Goal: Task Accomplishment & Management: Manage account settings

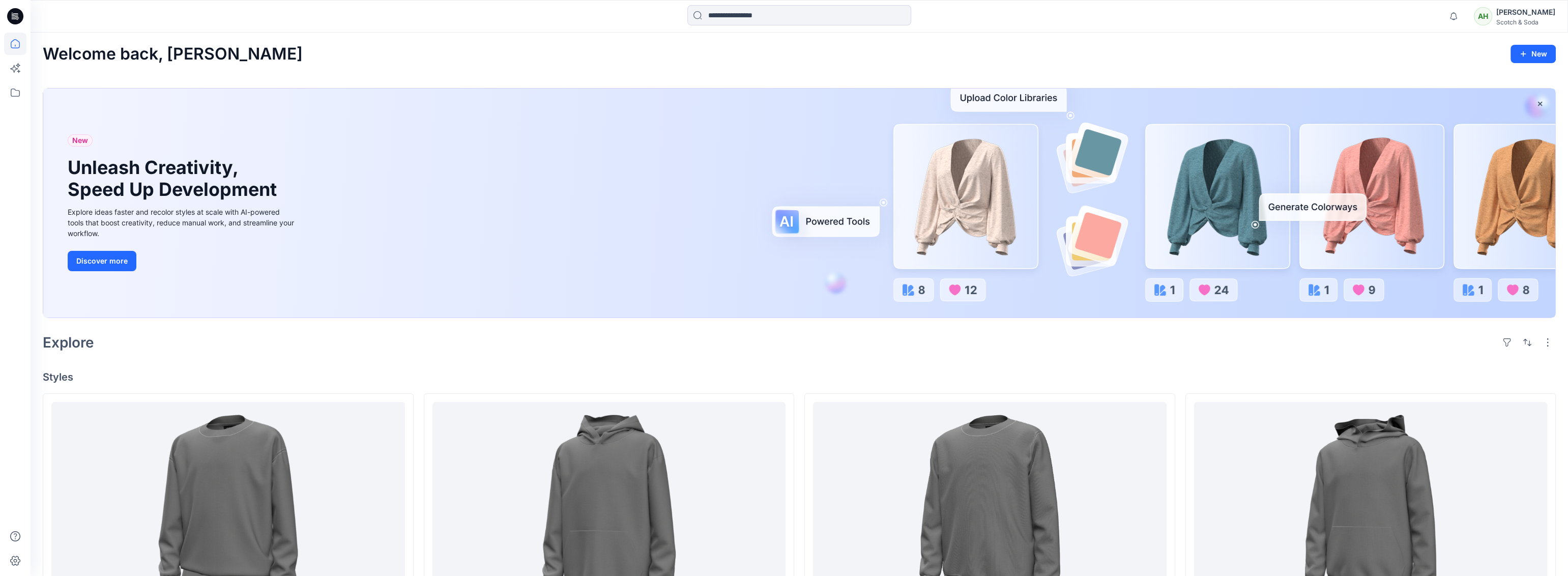
click at [699, 17] on div "[PERSON_NAME]" at bounding box center [1526, 12] width 59 height 12
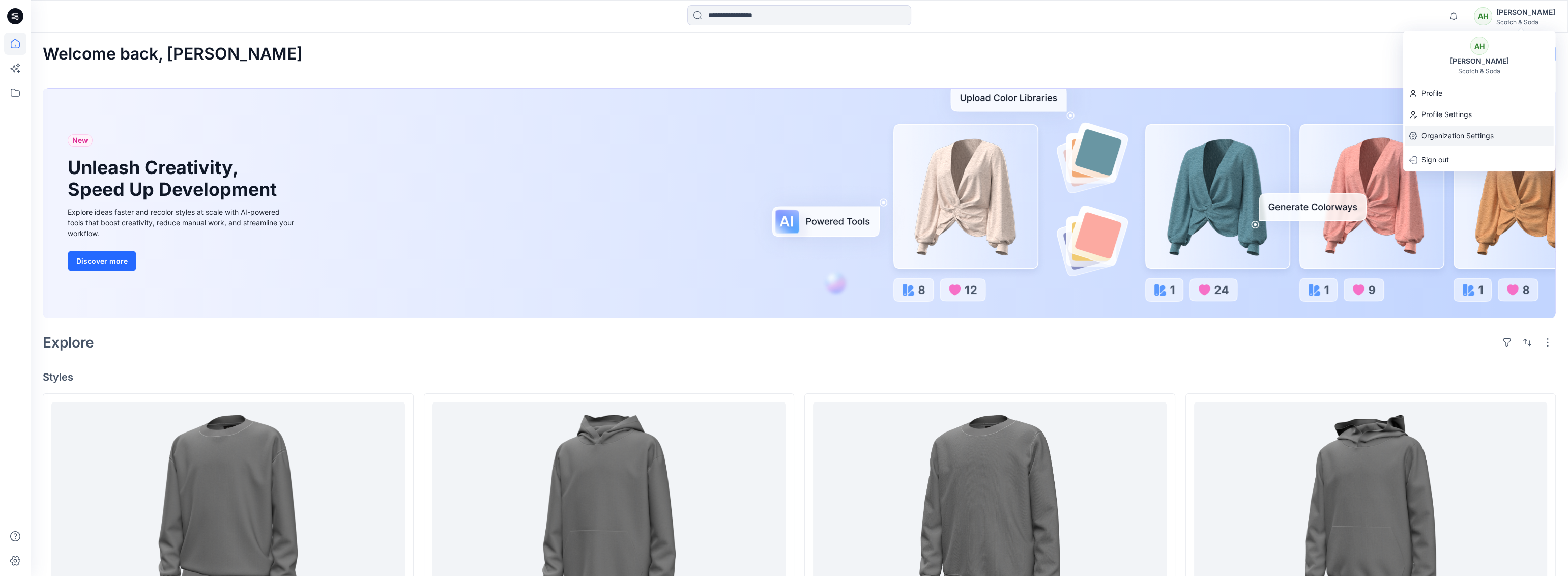
click at [699, 131] on p "Organization Settings" at bounding box center [1458, 136] width 72 height 19
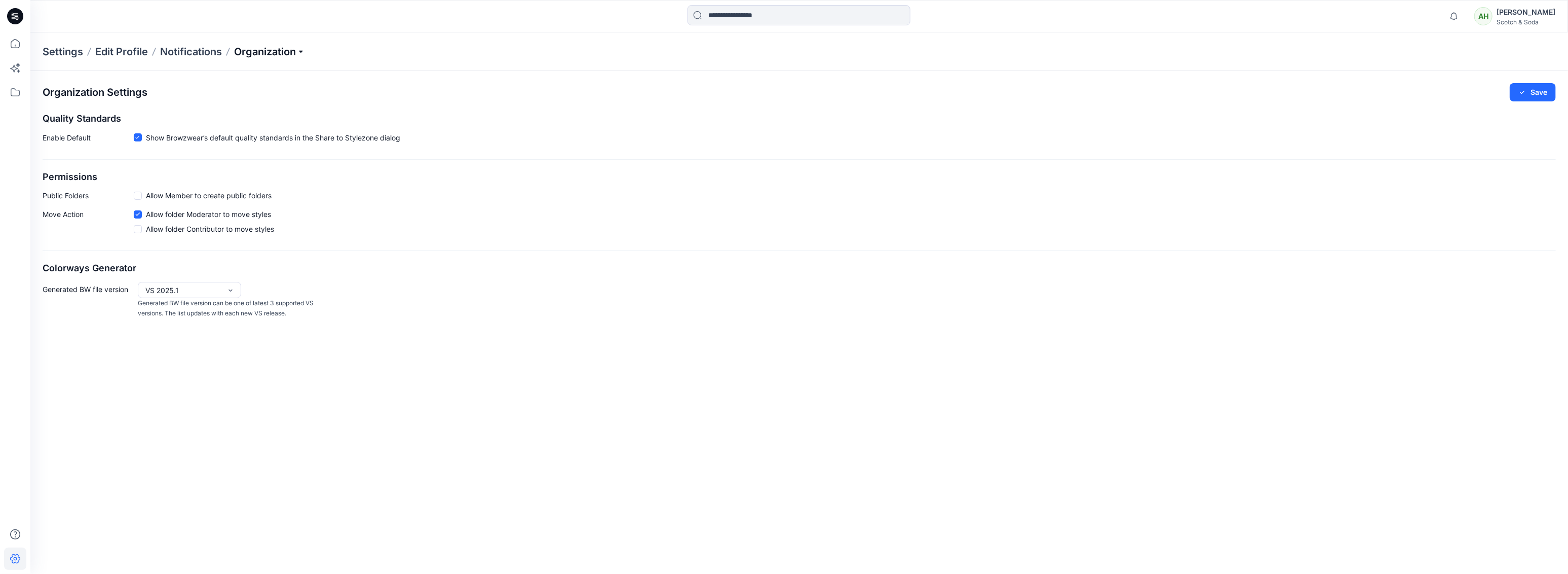
click at [259, 53] on p "Organization" at bounding box center [269, 51] width 71 height 14
click at [251, 97] on link "Edit Status Labels" at bounding box center [271, 95] width 148 height 20
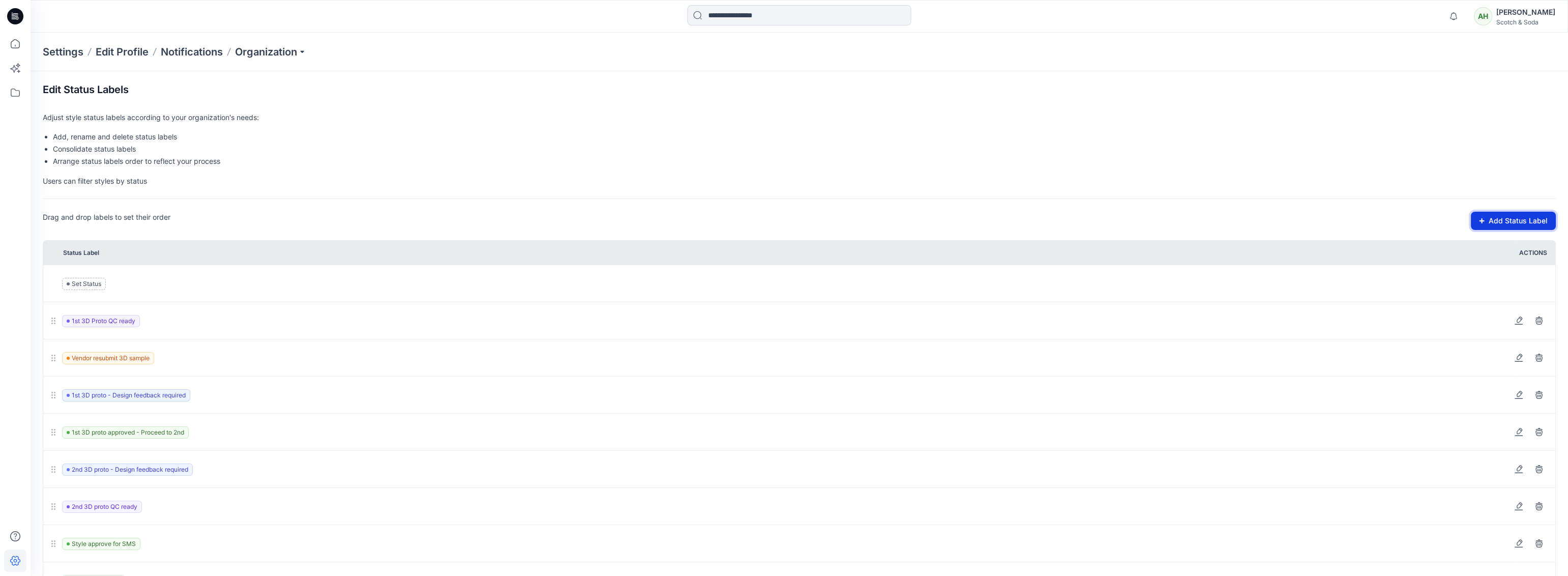
click at [699, 223] on button "Add Status Label" at bounding box center [1513, 221] width 85 height 18
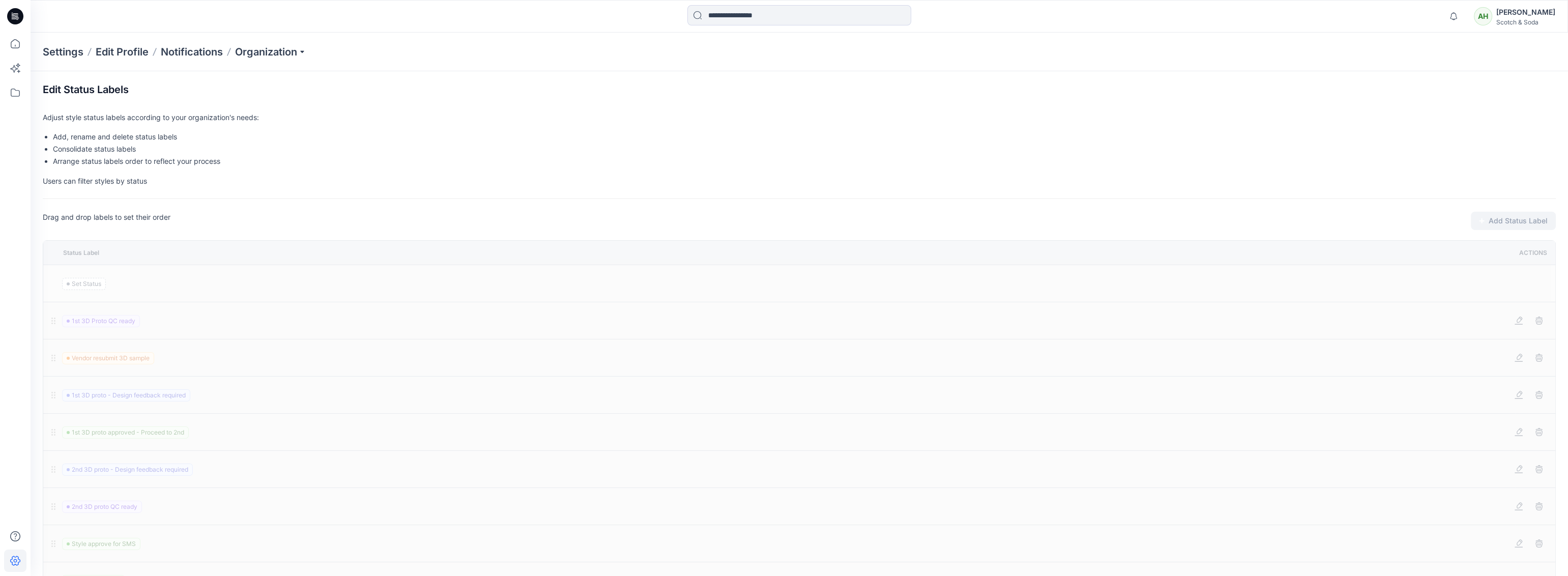
scroll to position [221, 0]
type input "**********"
click at [182, 360] on div at bounding box center [179, 545] width 9 height 9
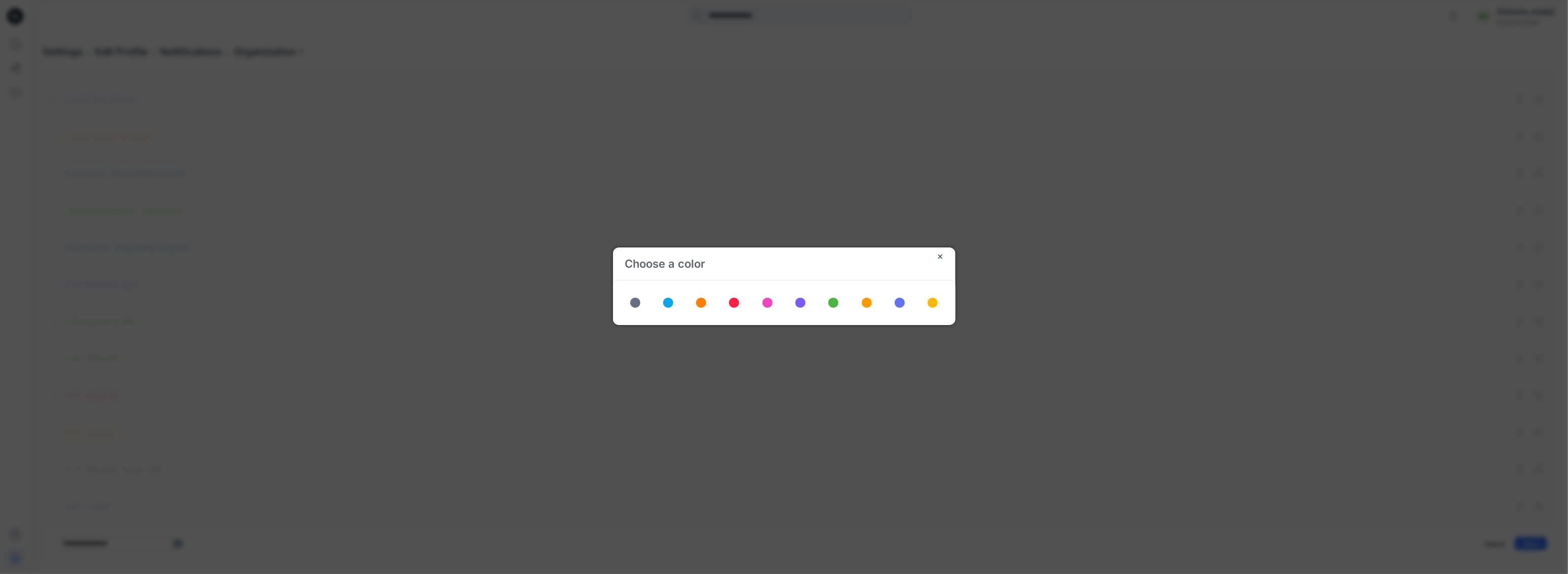
click at [695, 302] on span at bounding box center [734, 302] width 10 height 10
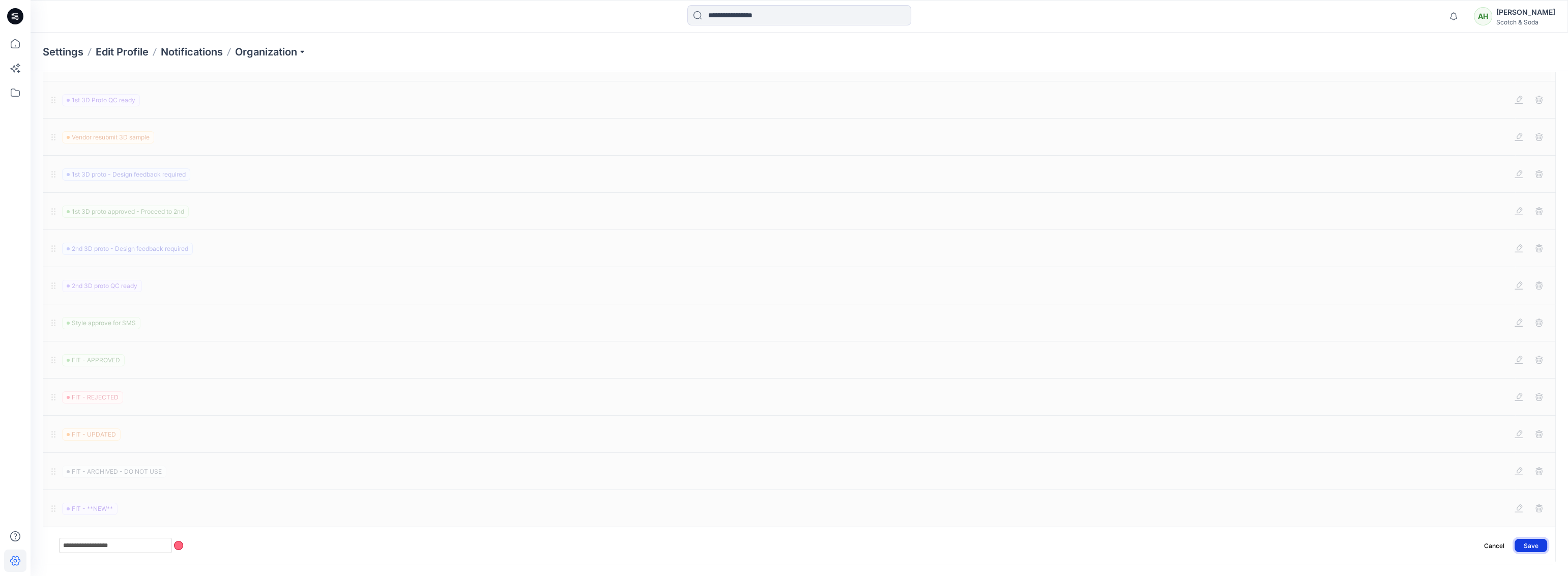
click at [699, 360] on button "Save" at bounding box center [1531, 545] width 32 height 13
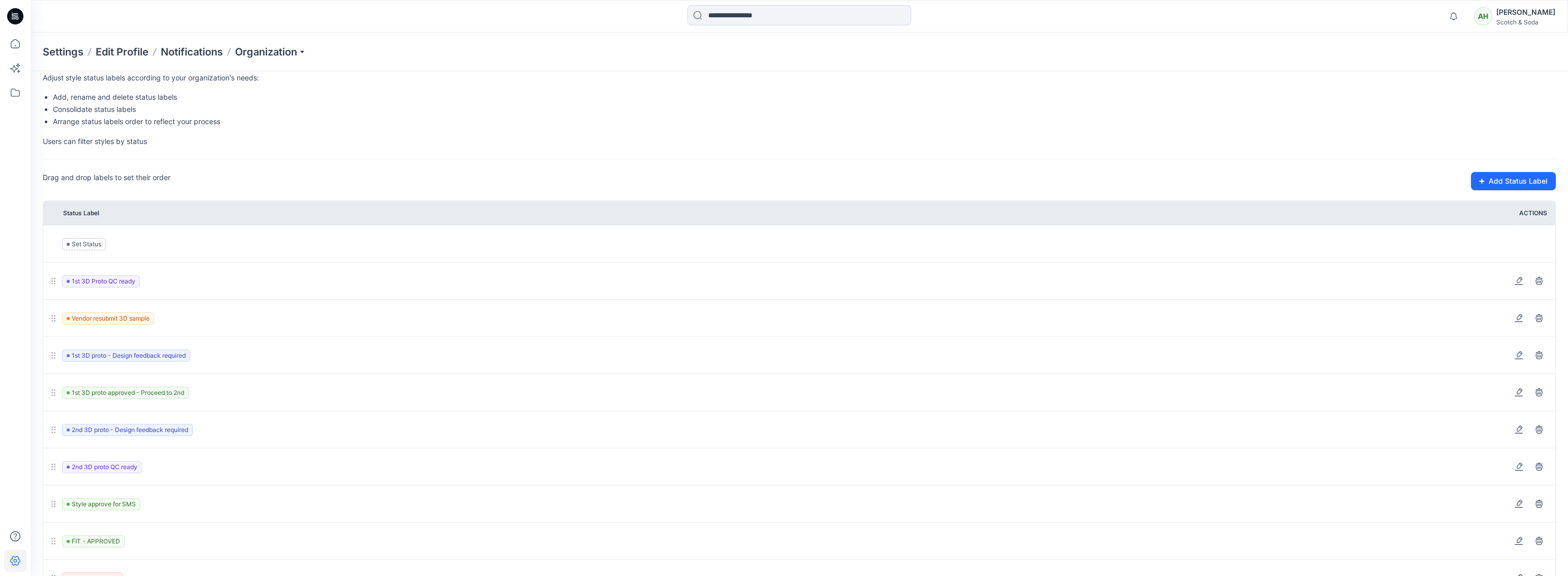
scroll to position [0, 0]
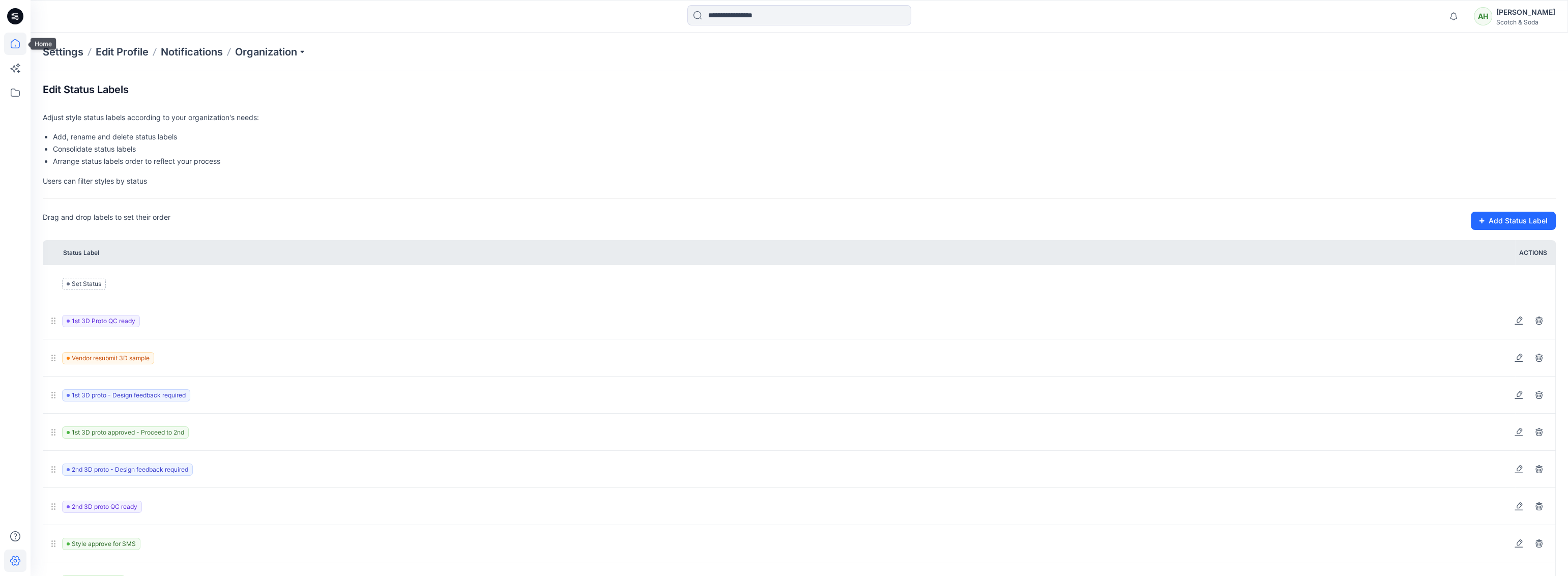
click at [18, 45] on icon at bounding box center [15, 44] width 9 height 9
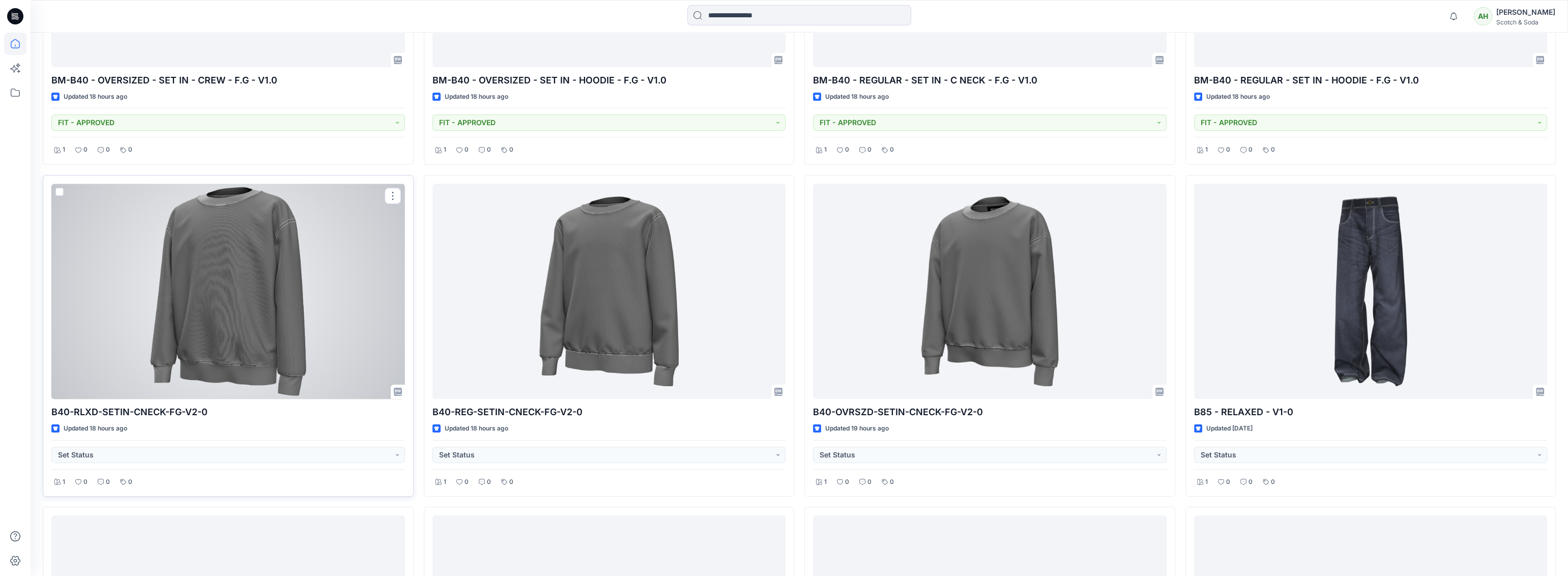
scroll to position [559, 0]
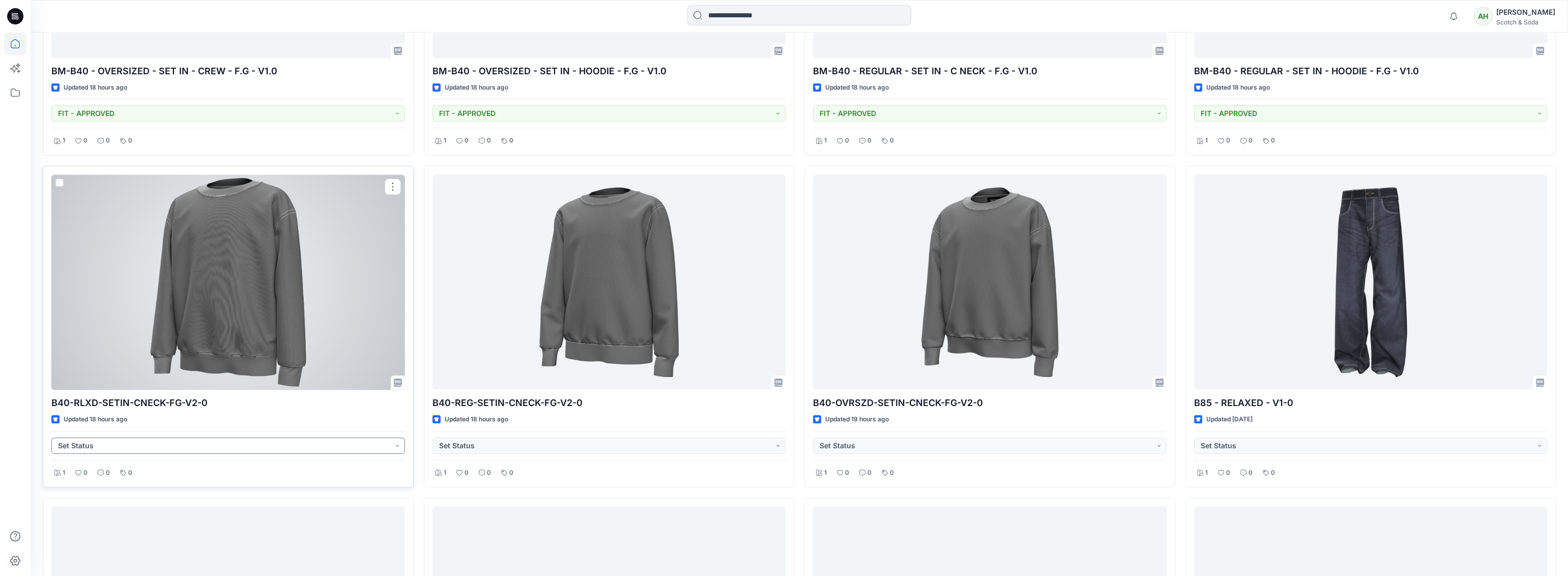
click at [382, 360] on button "Set Status" at bounding box center [228, 445] width 353 height 16
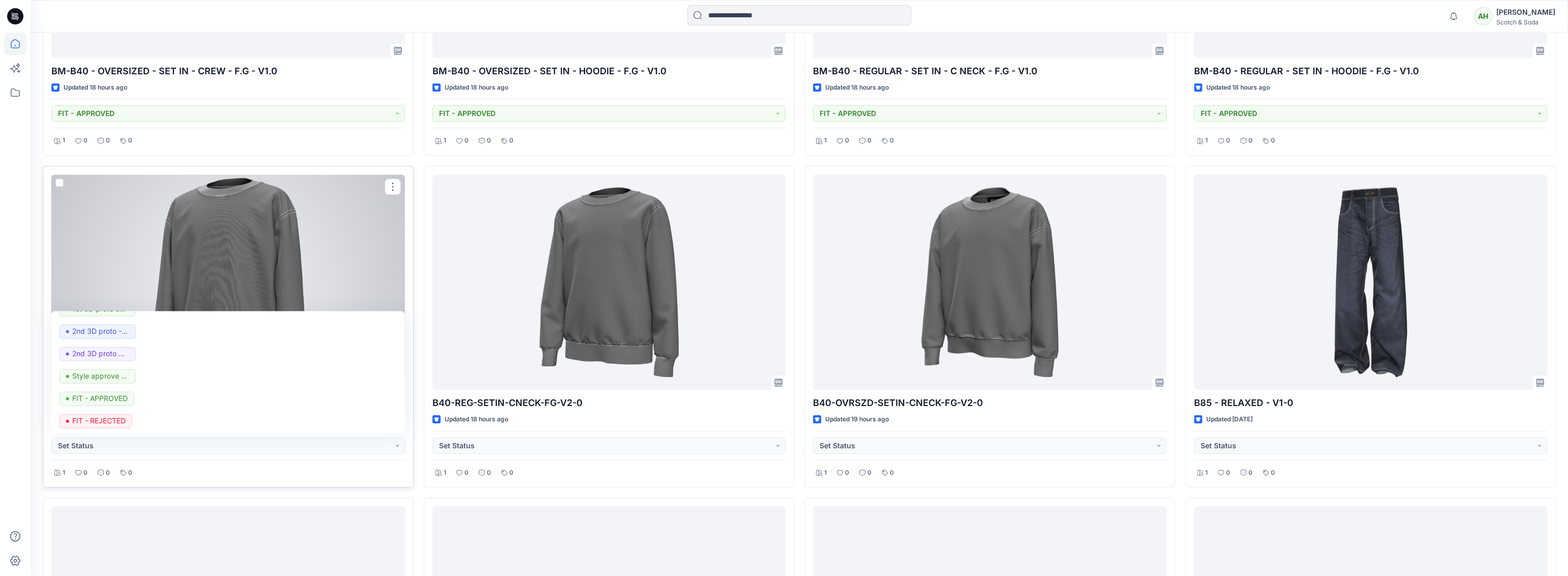
scroll to position [195, 0]
click at [139, 360] on div "FIT IN DEVELOPMENT" at bounding box center [228, 420] width 337 height 14
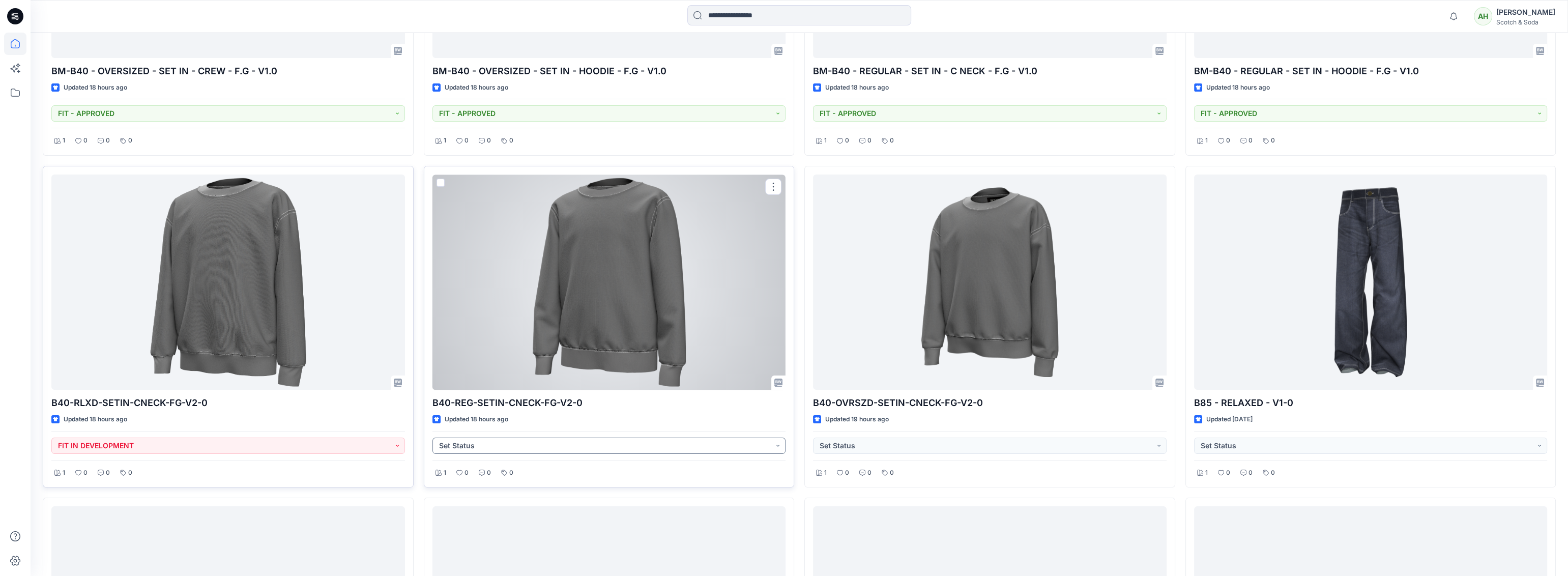
click at [599, 360] on button "Set Status" at bounding box center [609, 445] width 353 height 16
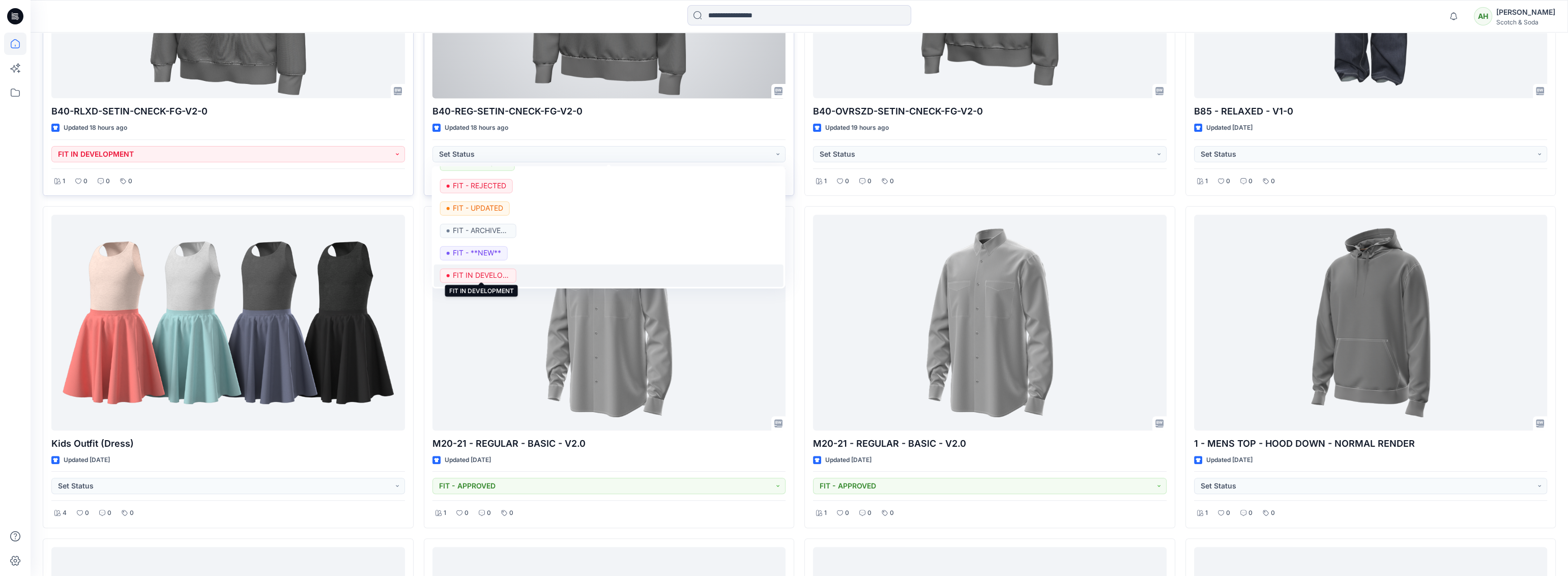
click at [491, 269] on p "FIT IN DEVELOPMENT" at bounding box center [481, 275] width 57 height 13
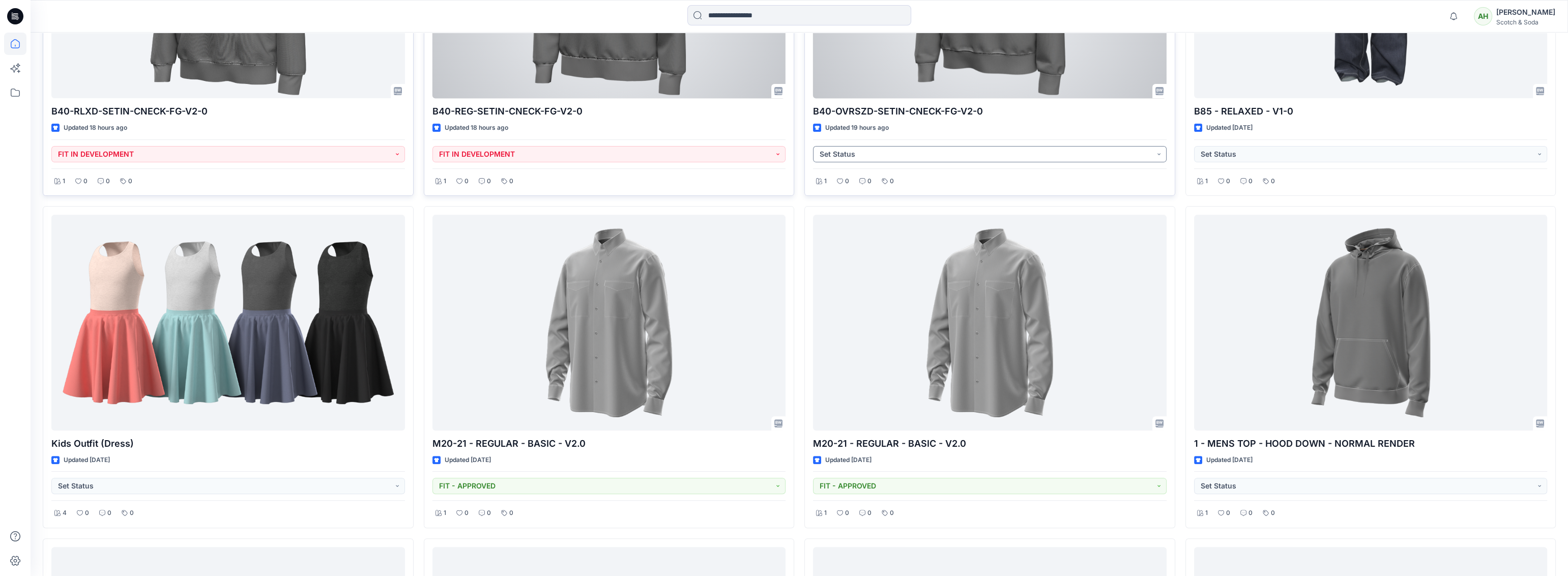
click at [699, 149] on button "Set Status" at bounding box center [990, 154] width 353 height 16
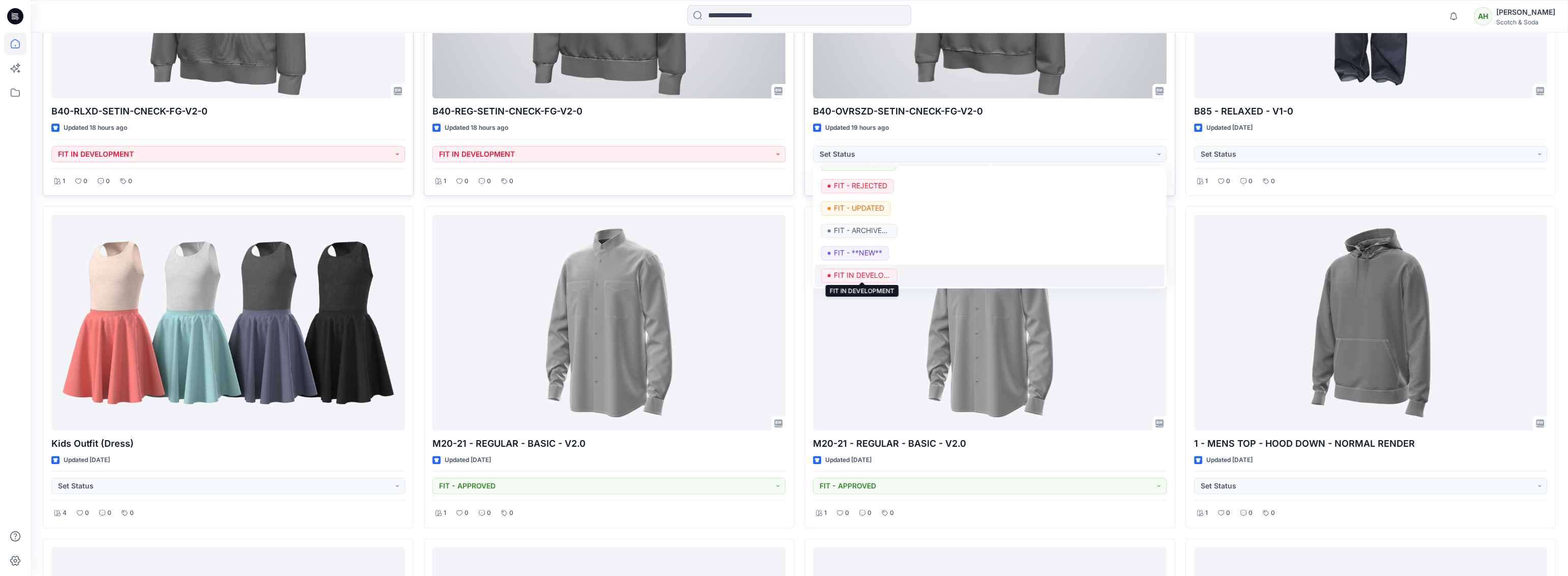
click at [699, 271] on p "FIT IN DEVELOPMENT" at bounding box center [862, 275] width 57 height 13
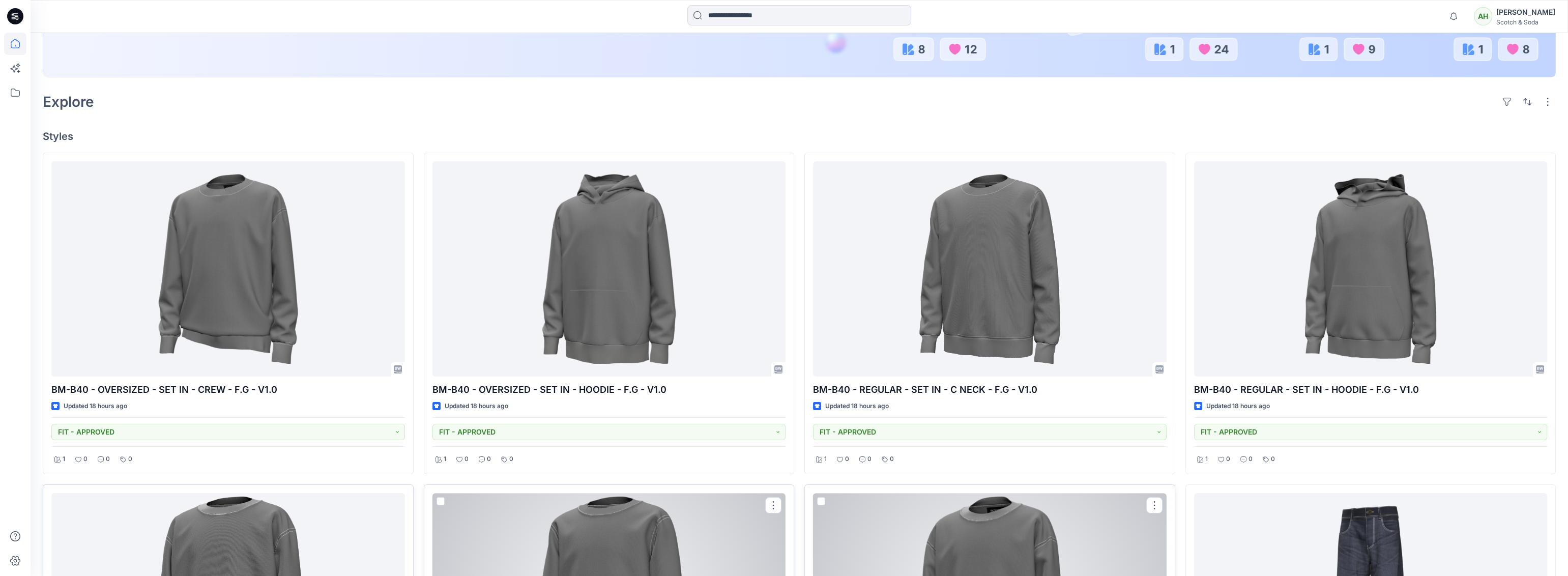
scroll to position [0, 0]
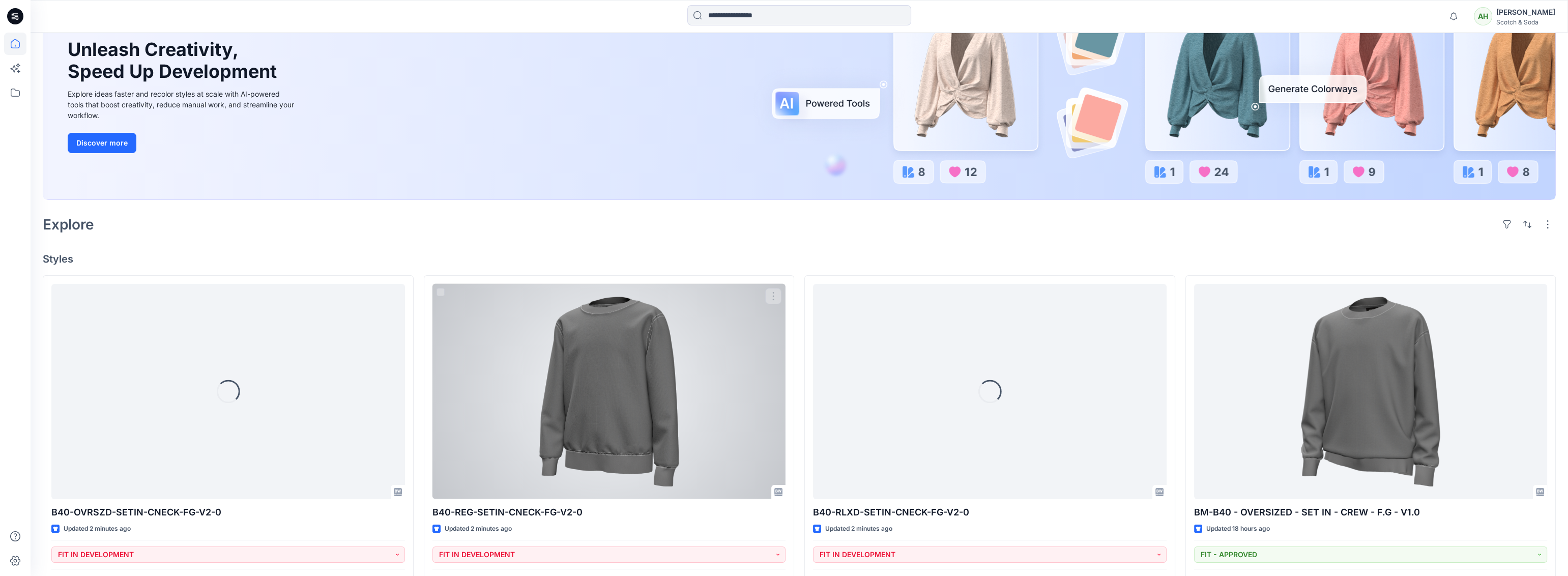
scroll to position [154, 0]
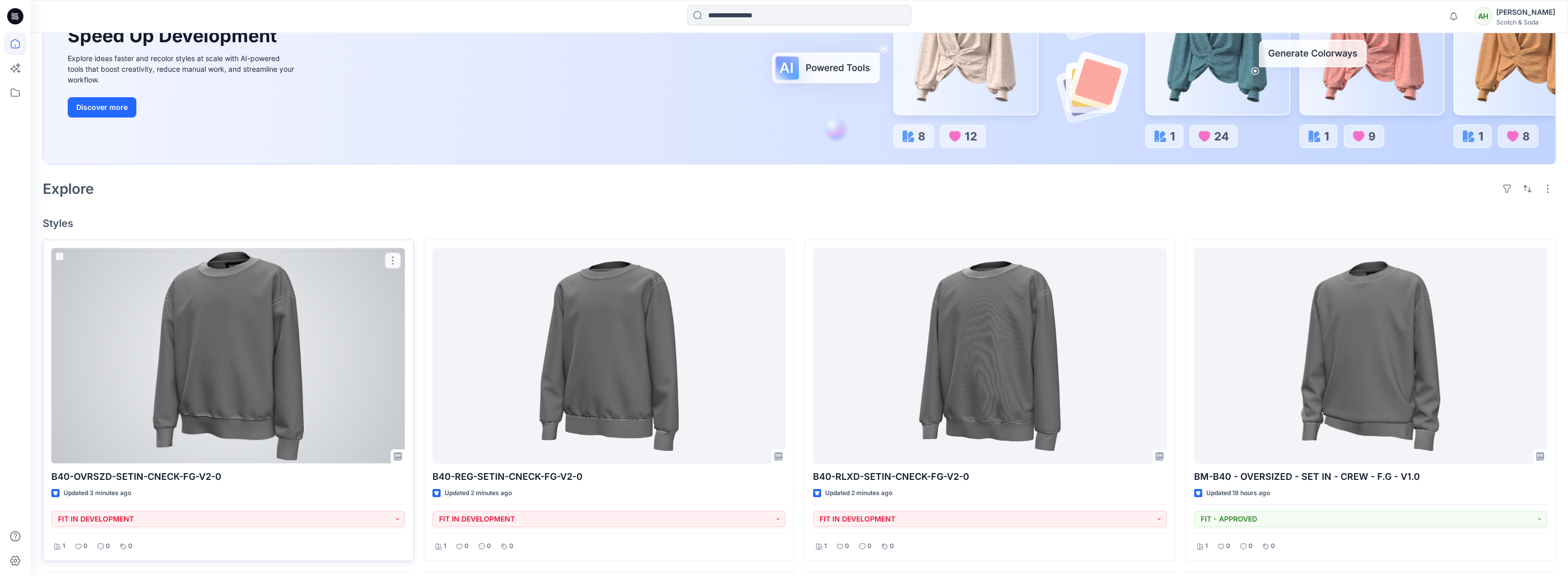
click at [367, 331] on div at bounding box center [228, 355] width 353 height 215
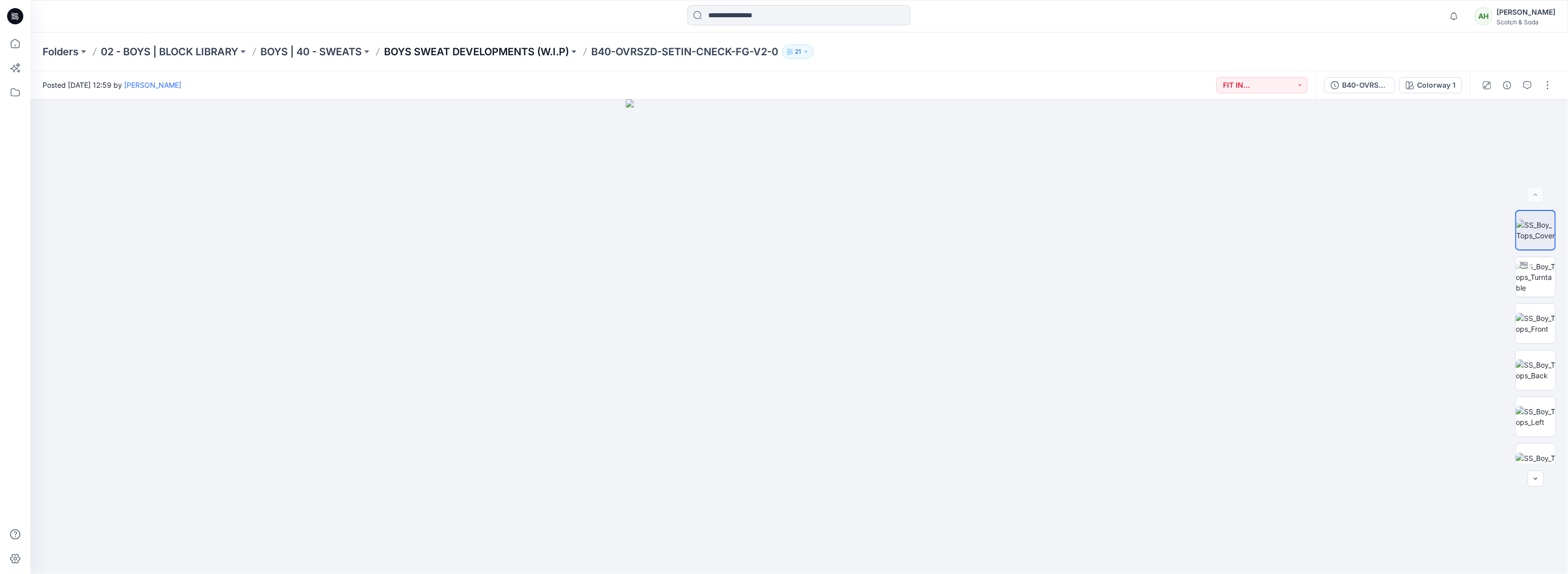
click at [480, 50] on p "BOYS SWEAT DEVELOPMENTS (W.I.P)" at bounding box center [476, 51] width 185 height 14
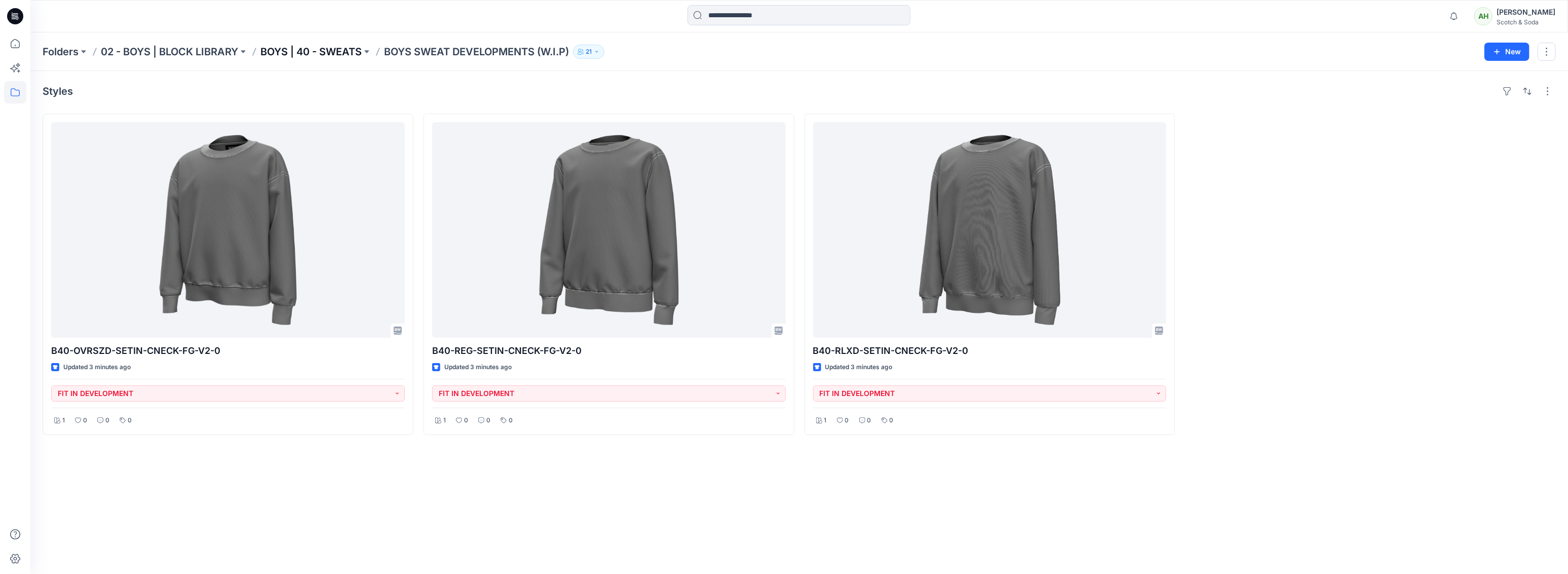
click at [340, 53] on p "BOYS | 40 - SWEATS" at bounding box center [311, 51] width 101 height 14
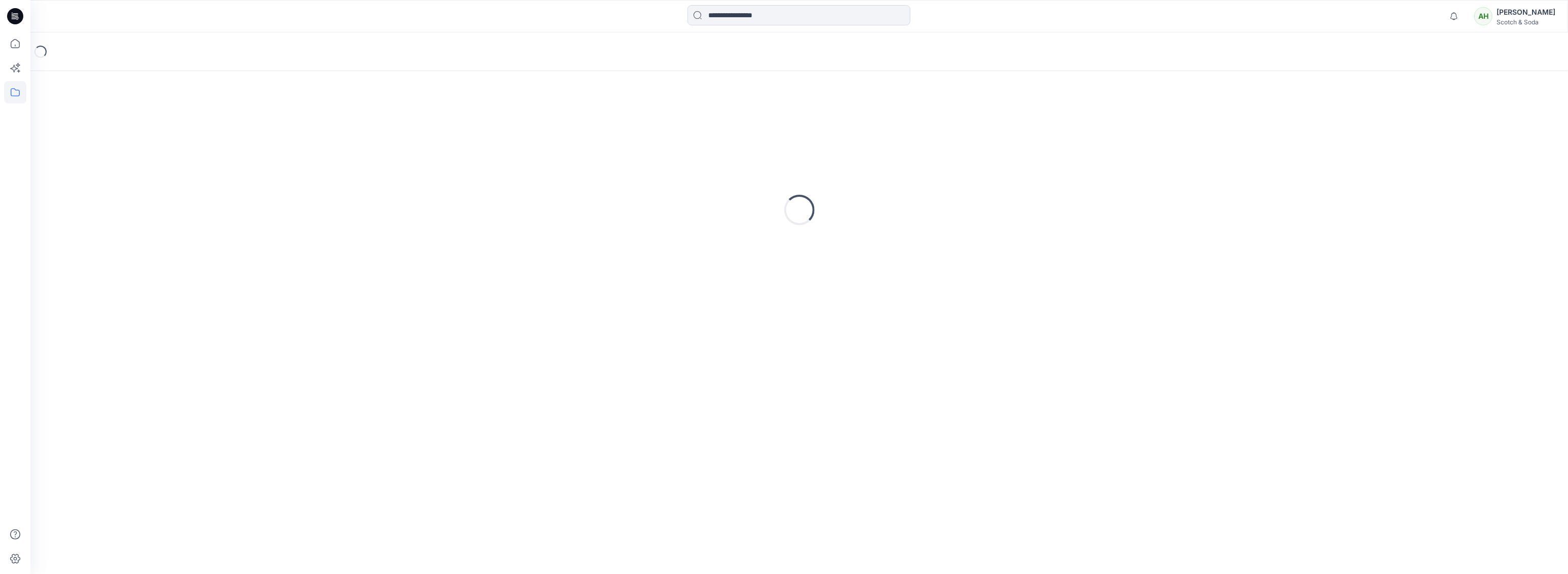
click at [340, 53] on div "Loading..." at bounding box center [799, 51] width 1537 height 38
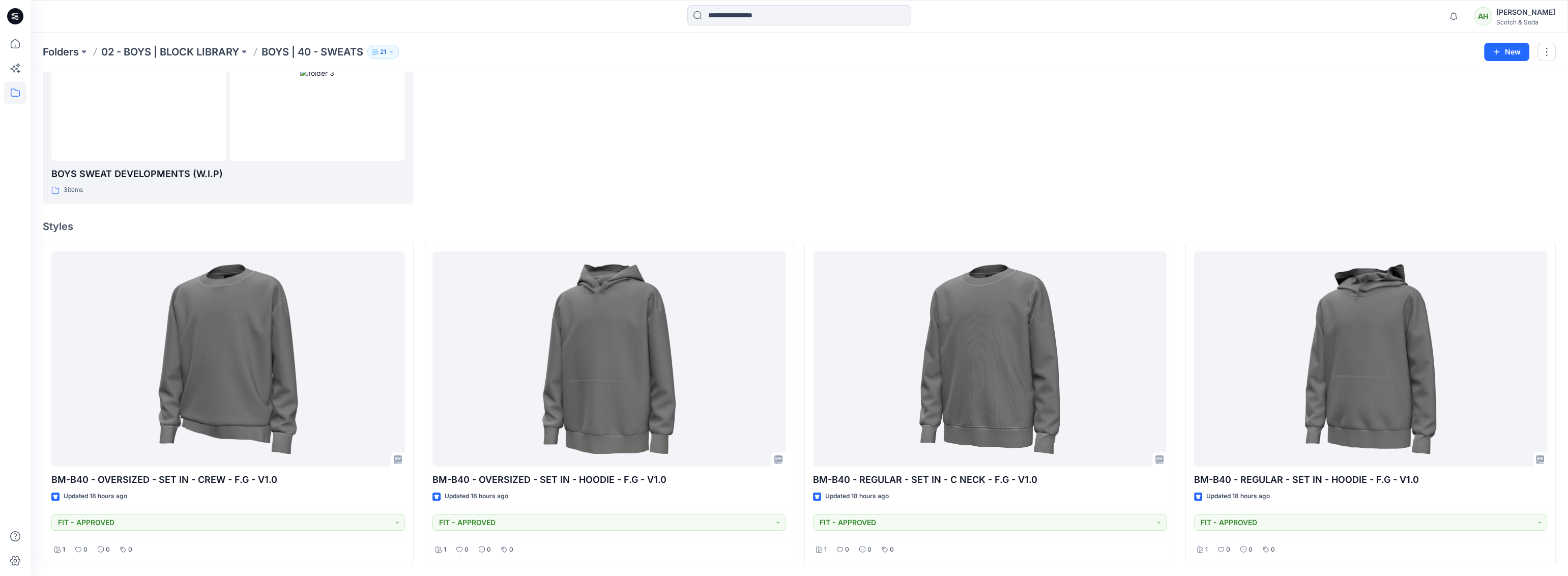
scroll to position [316, 0]
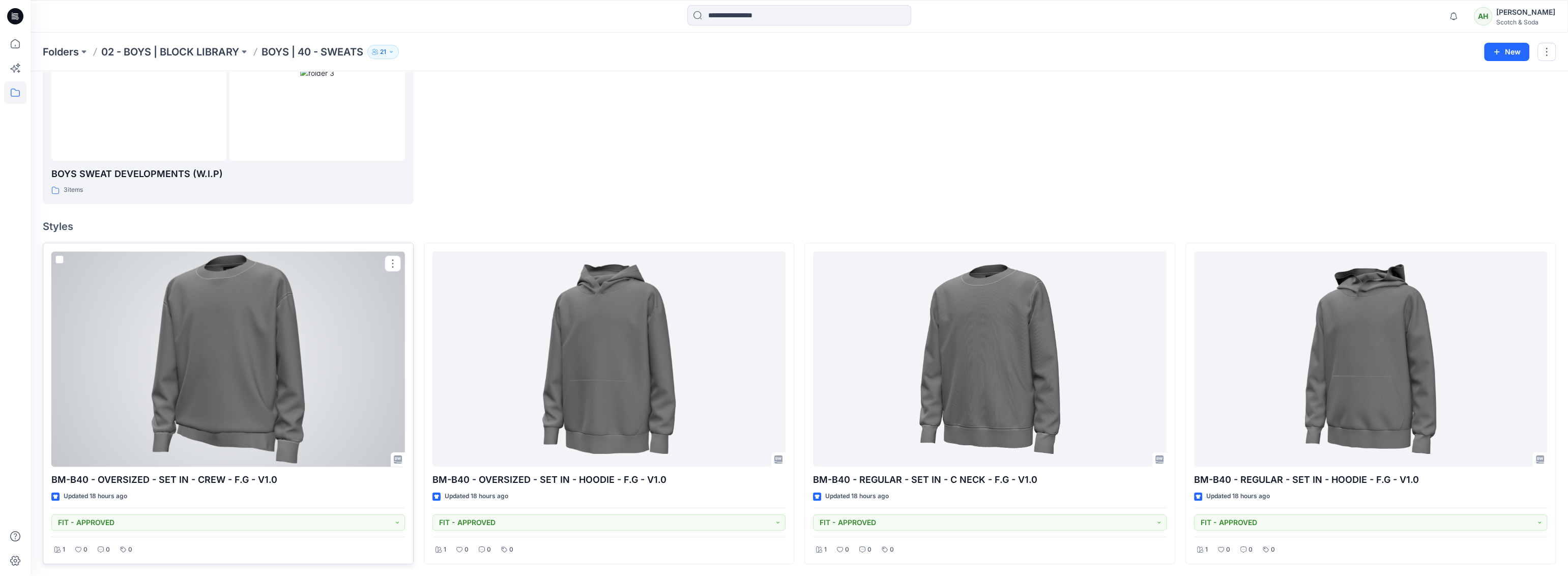
click at [359, 338] on div at bounding box center [228, 358] width 353 height 215
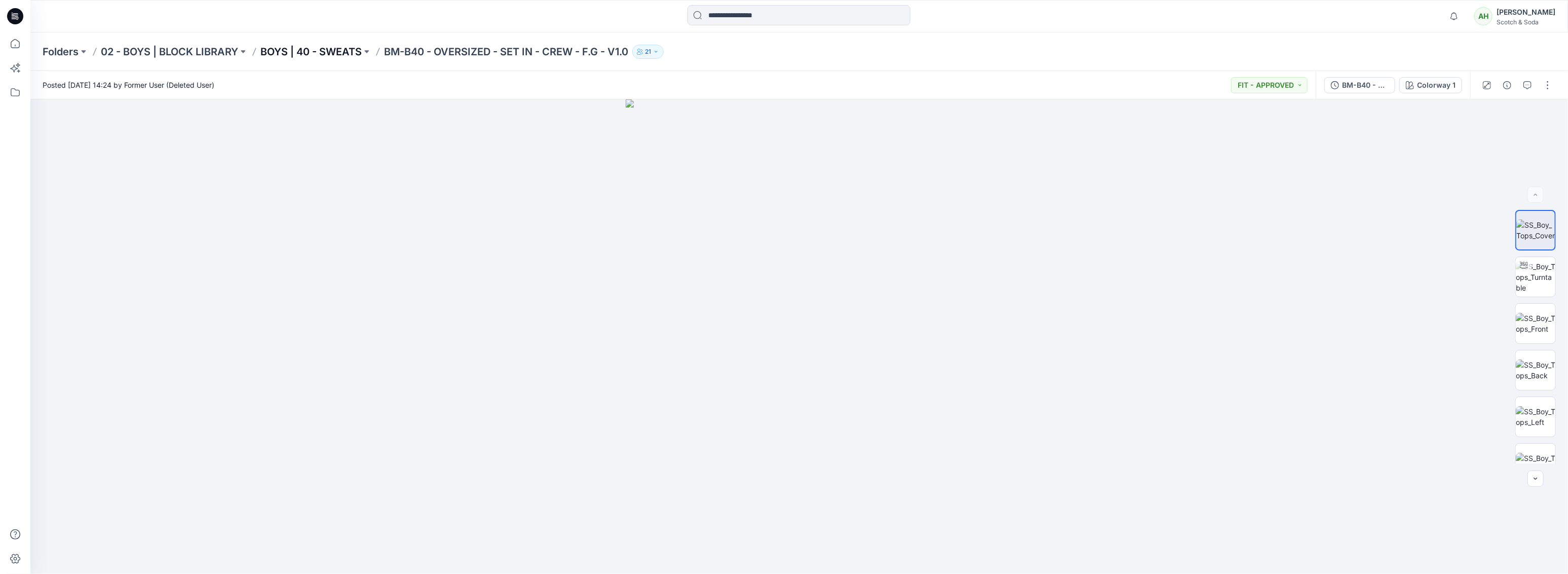
click at [342, 53] on p "BOYS | 40 - SWEATS" at bounding box center [311, 51] width 101 height 14
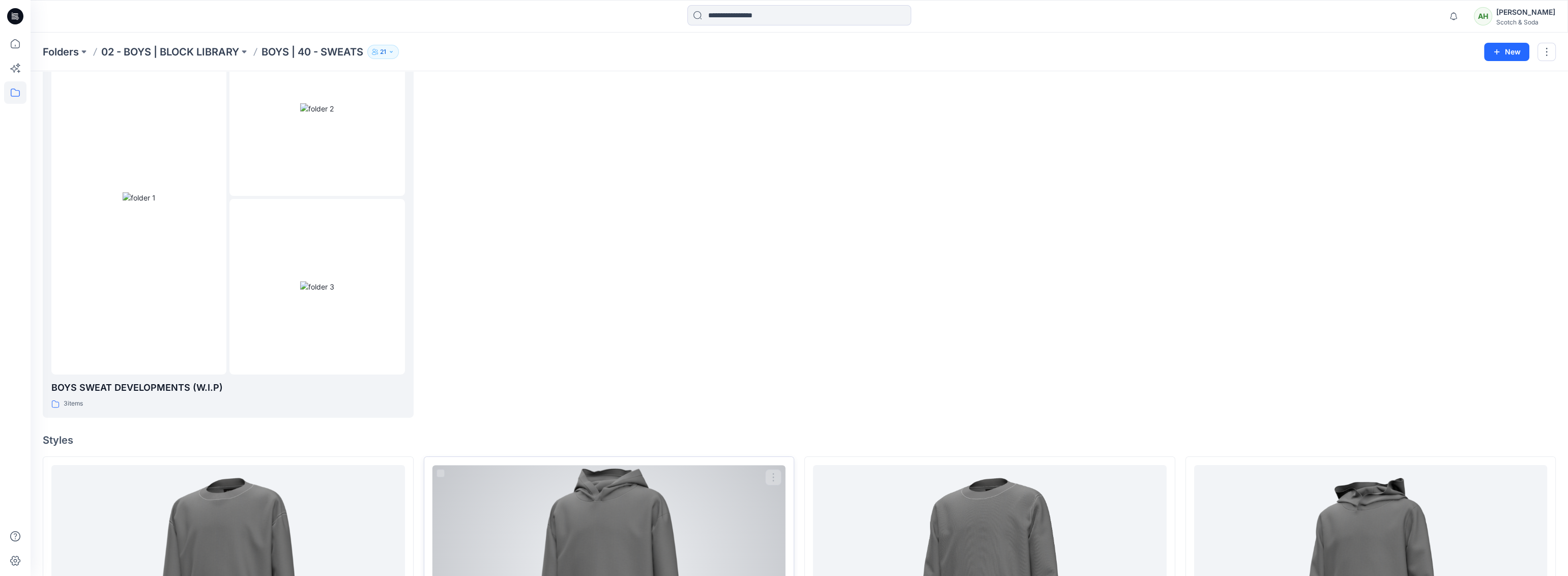
scroll to position [316, 0]
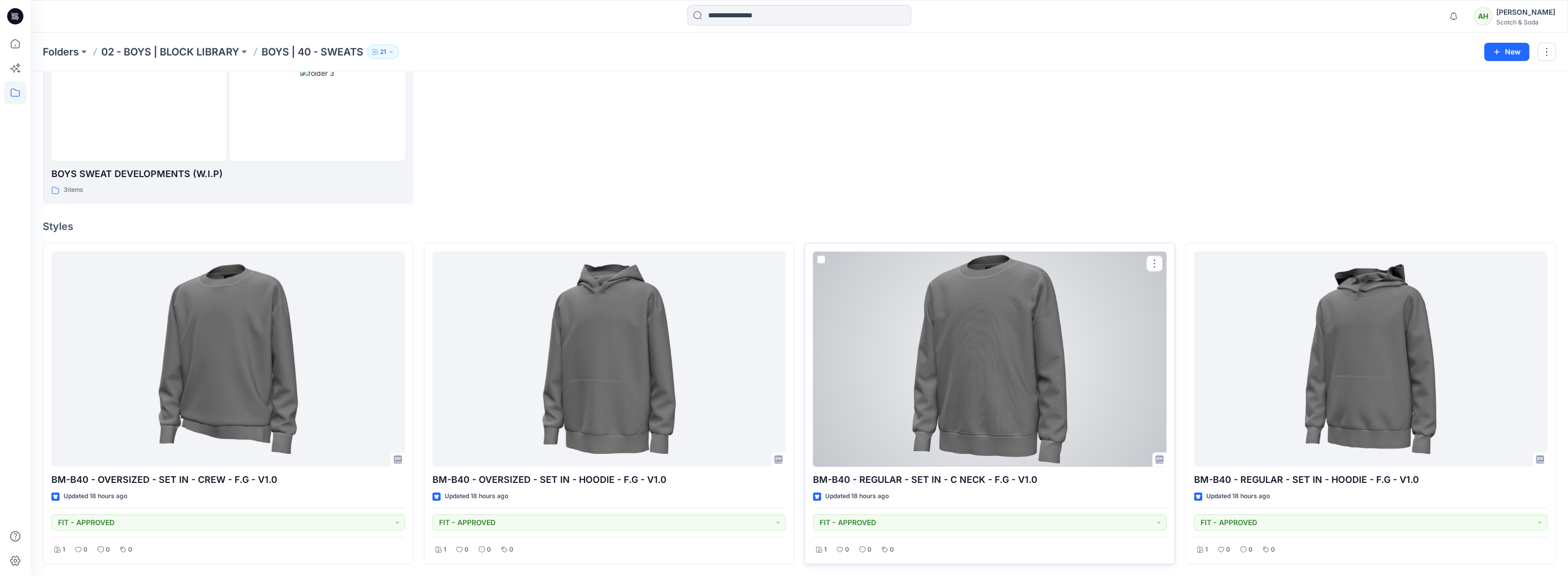
click at [1023, 367] on div at bounding box center [990, 358] width 353 height 215
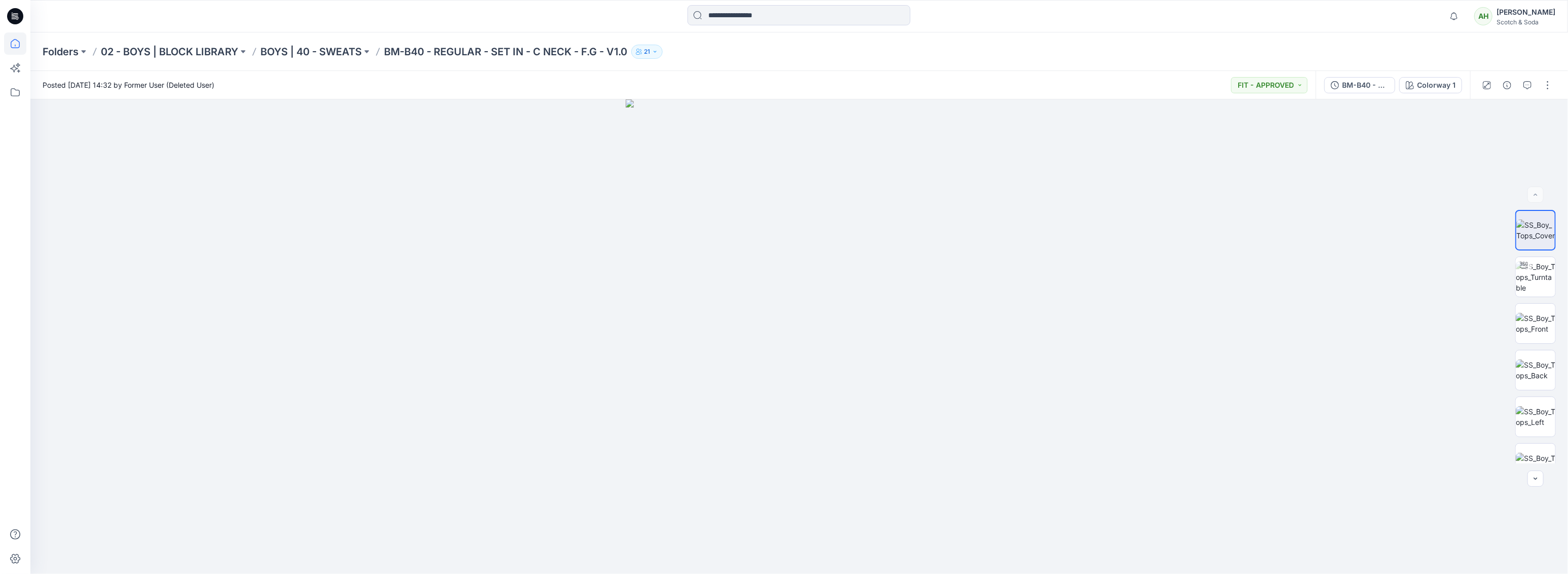
click at [14, 45] on icon at bounding box center [15, 43] width 22 height 22
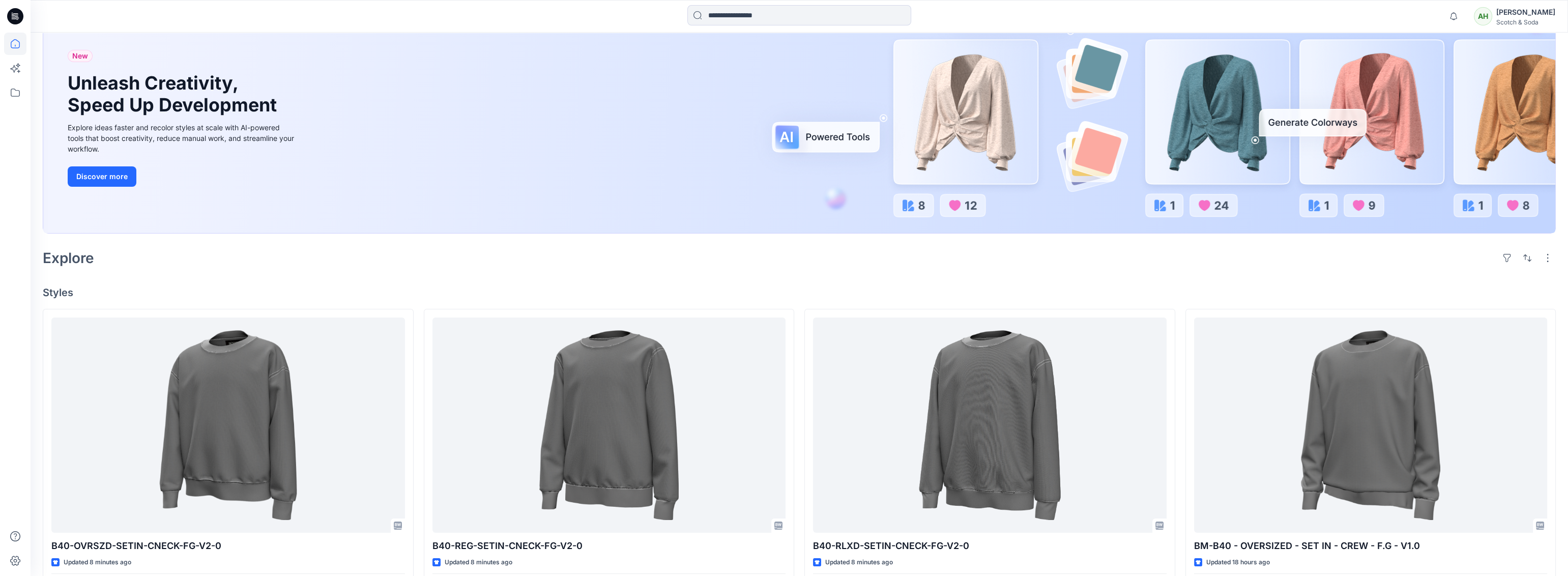
scroll to position [302, 0]
